Goal: Find specific page/section: Find specific page/section

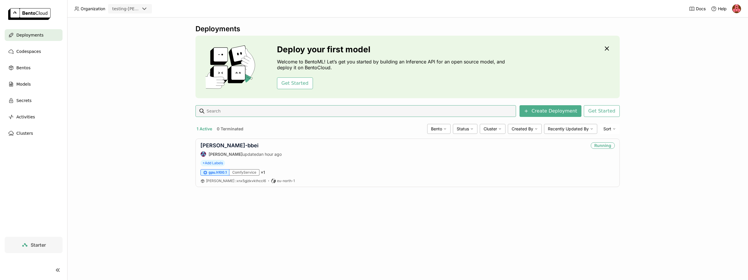
click at [143, 9] on icon at bounding box center [144, 8] width 7 height 7
click at [103, 97] on div "Deployments Deploy your first model Welcome to BentoML! Let’s get you started b…" at bounding box center [407, 149] width 681 height 262
click at [212, 148] on link "[PERSON_NAME]-bbei" at bounding box center [230, 145] width 58 height 6
